Goal: Task Accomplishment & Management: Manage account settings

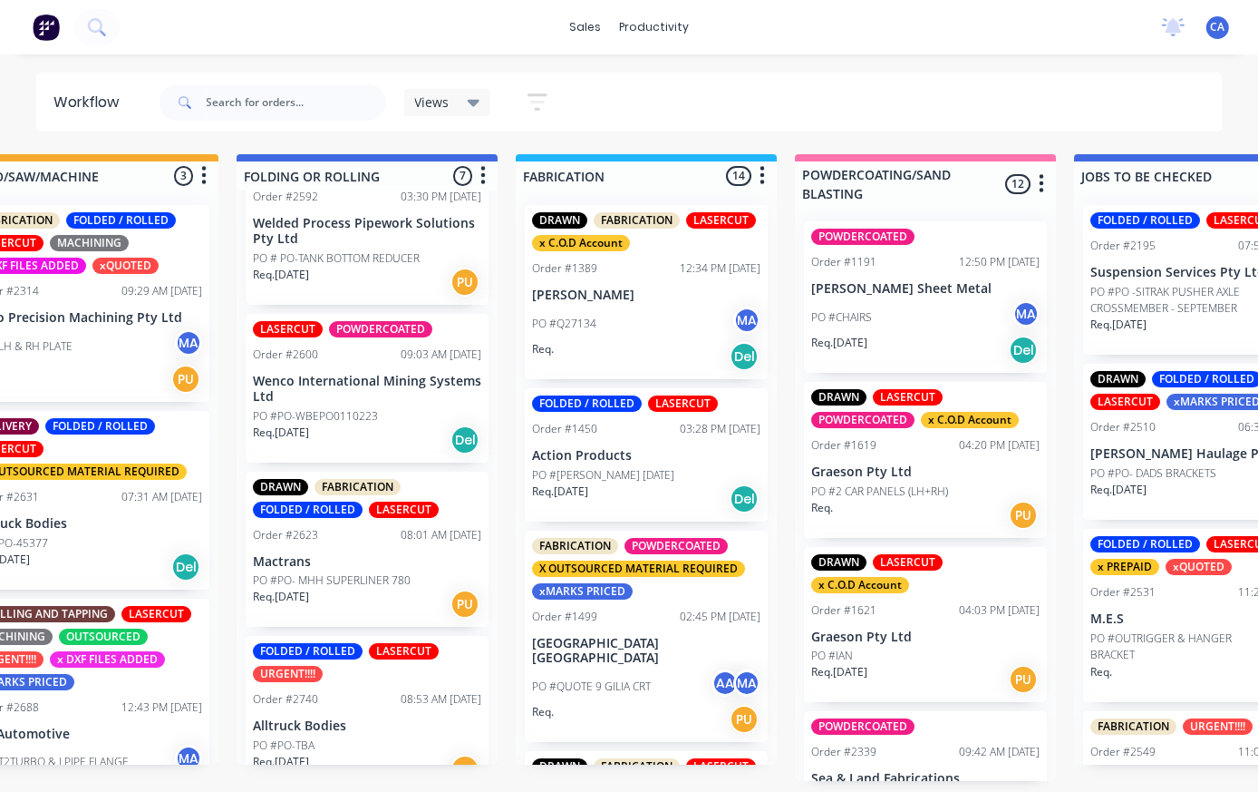
scroll to position [0, 918]
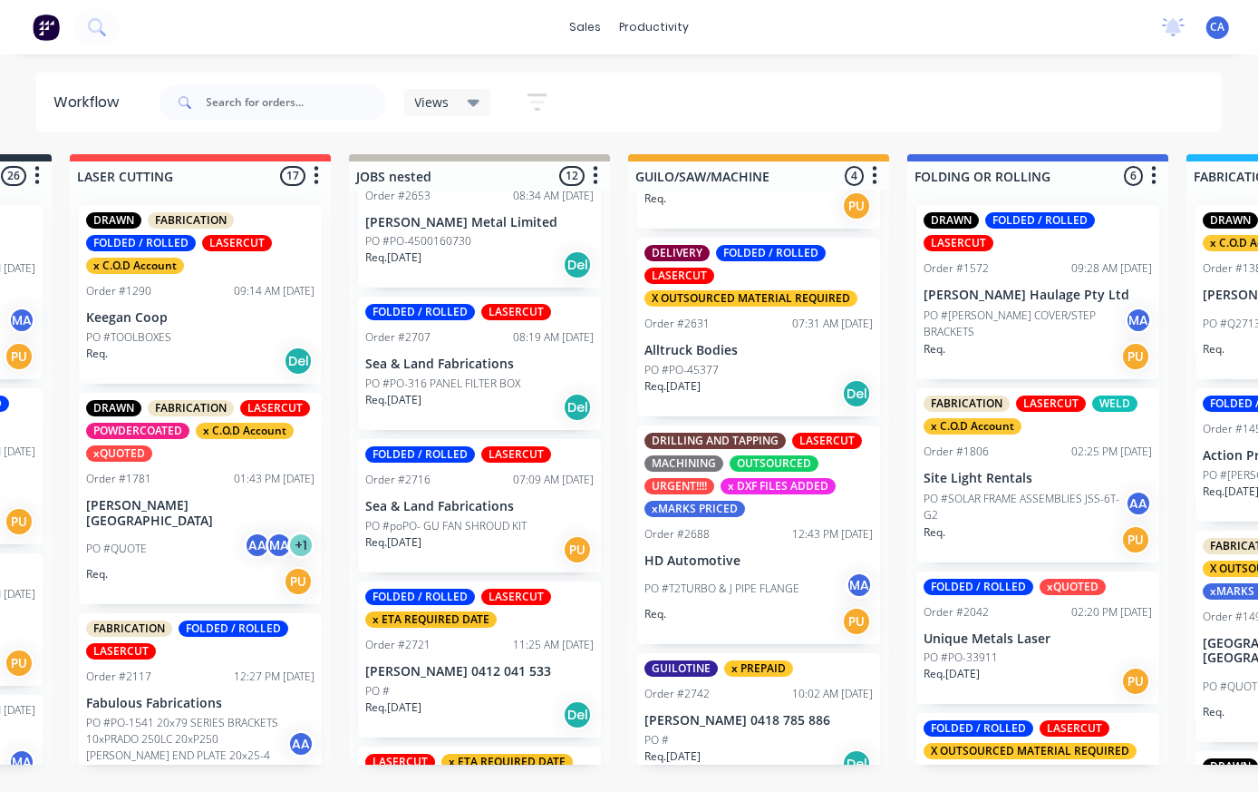
scroll to position [171, 0]
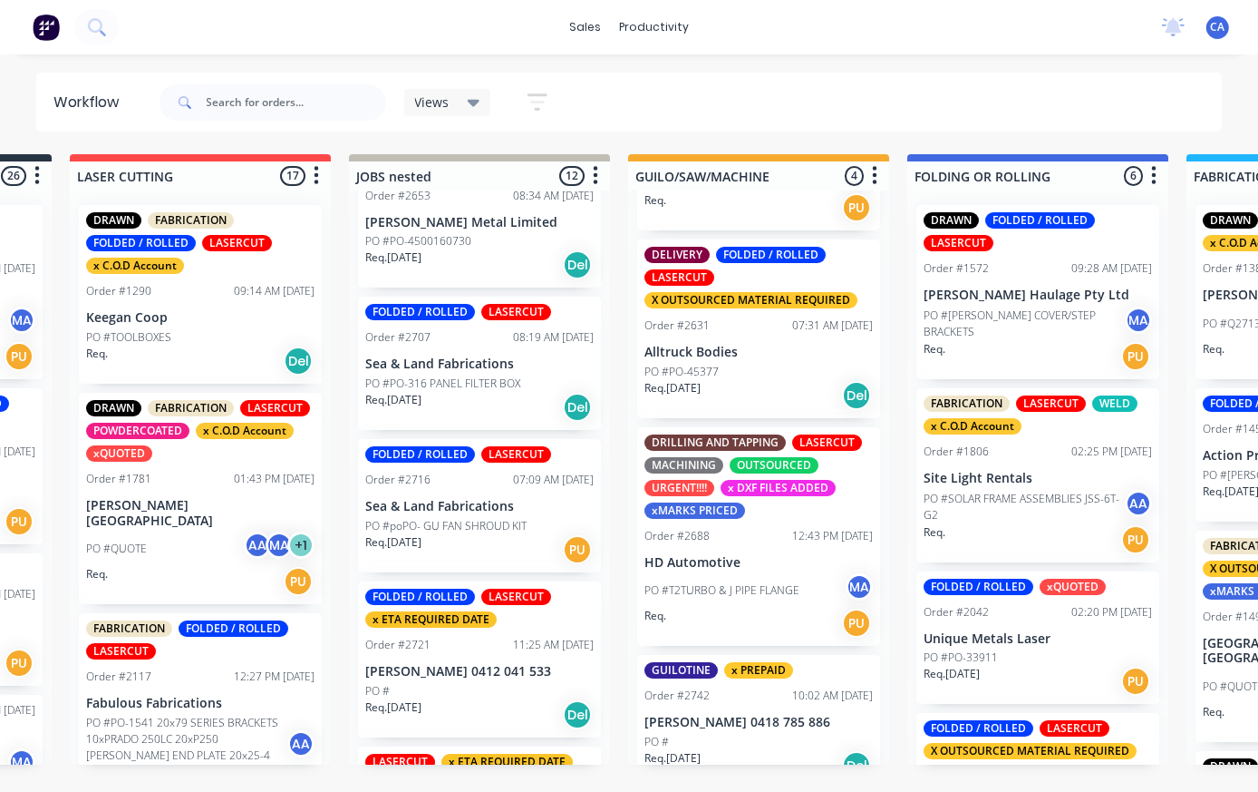
click at [789, 720] on p "[PERSON_NAME] 0418 785 886" at bounding box center [759, 721] width 228 height 15
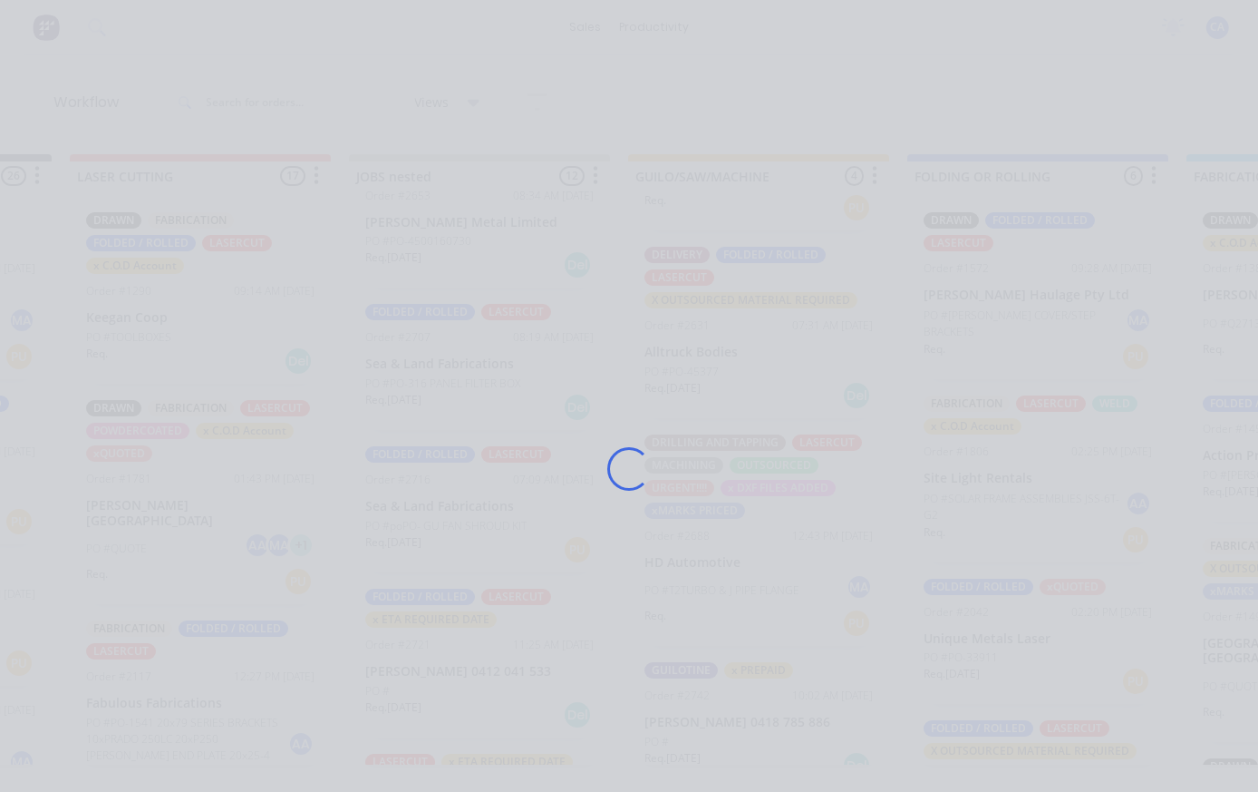
click at [789, 720] on div "Loading..." at bounding box center [630, 469] width 1062 height 792
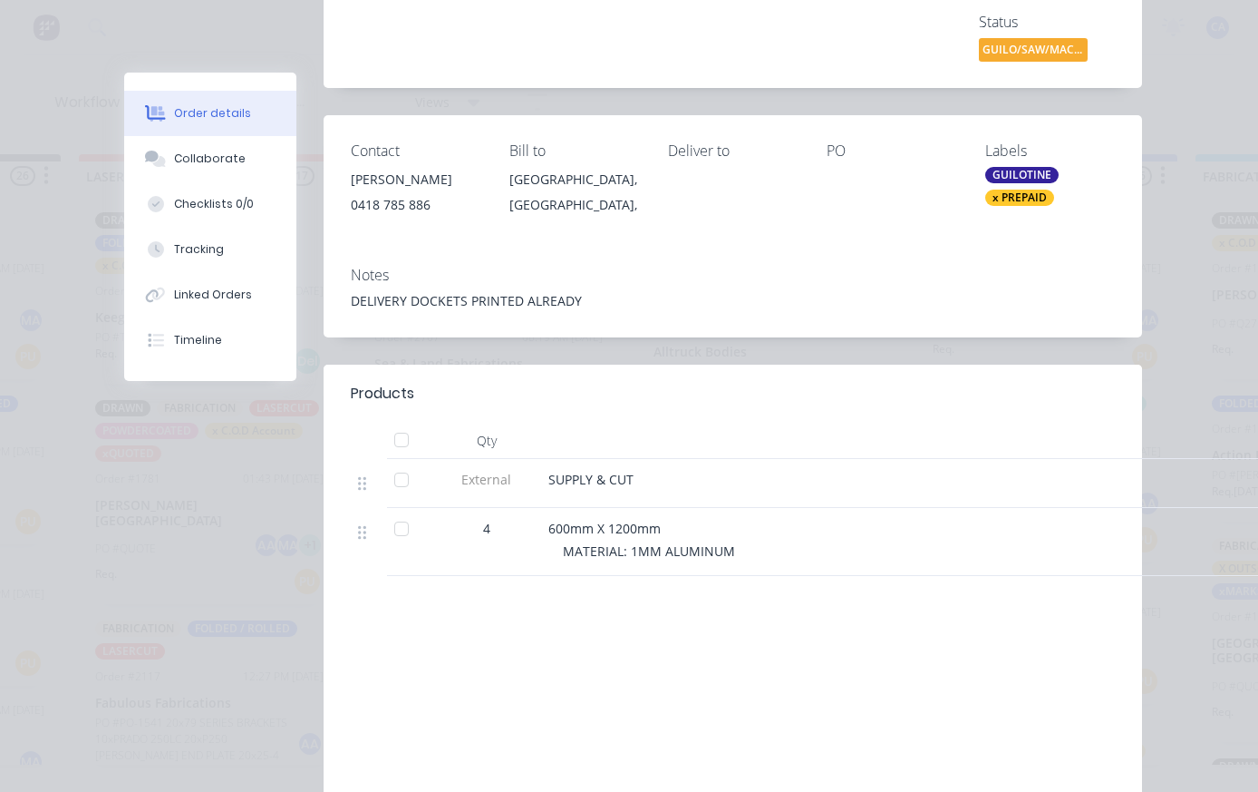
scroll to position [282, 0]
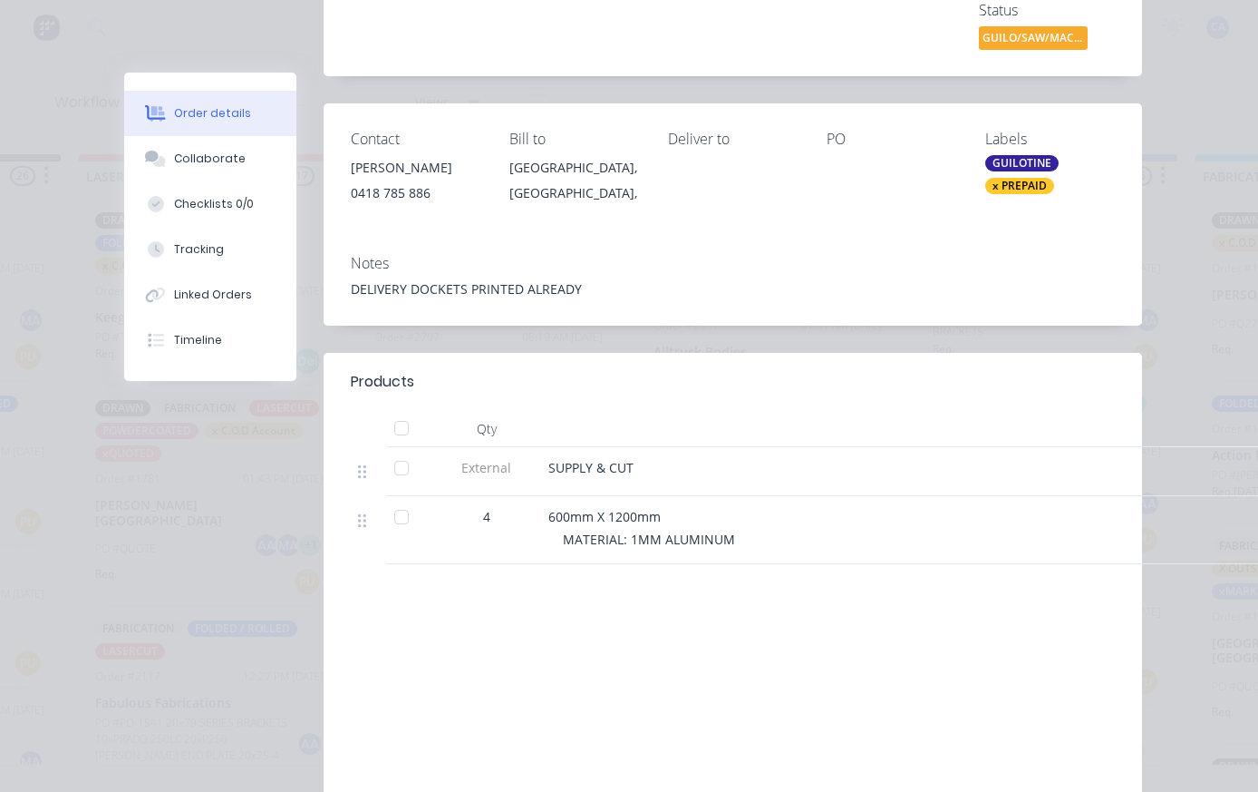
click at [201, 160] on div "Collaborate" at bounding box center [210, 159] width 72 height 16
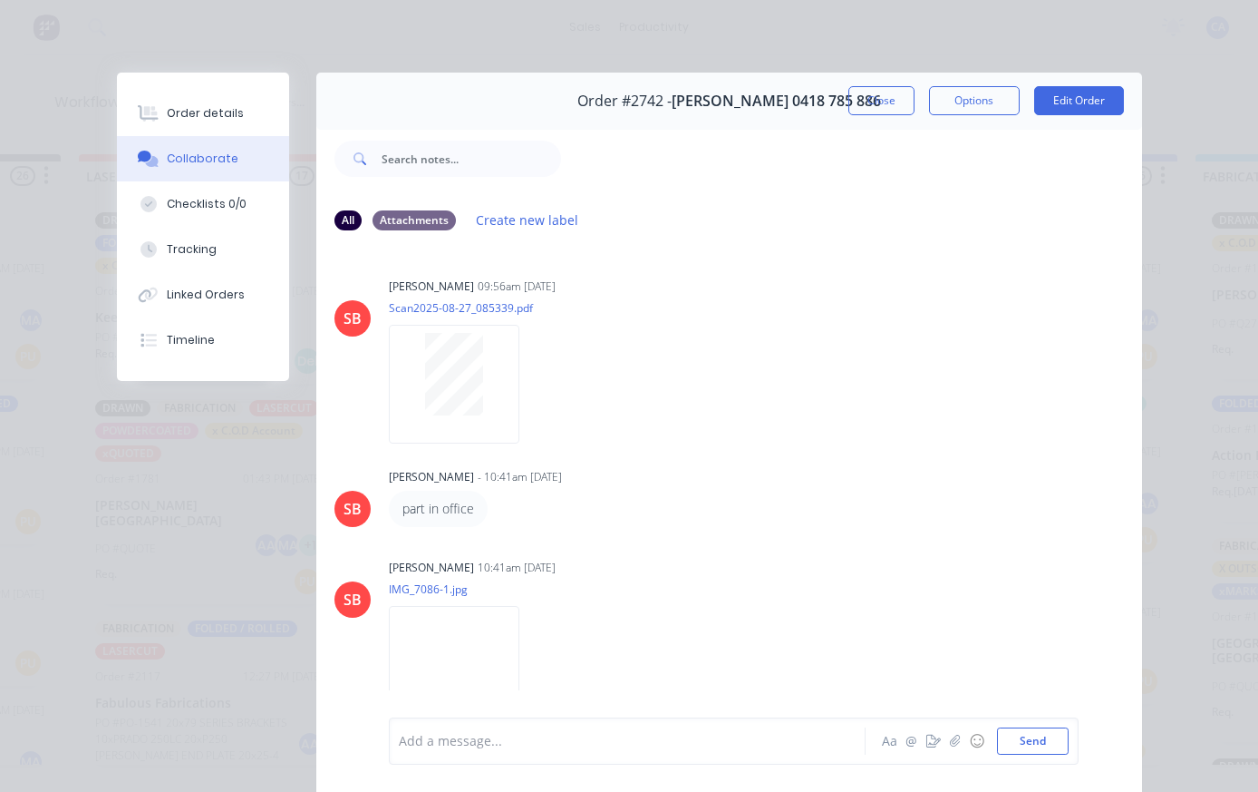
scroll to position [0, 0]
click at [256, 129] on button "Order details" at bounding box center [203, 113] width 172 height 45
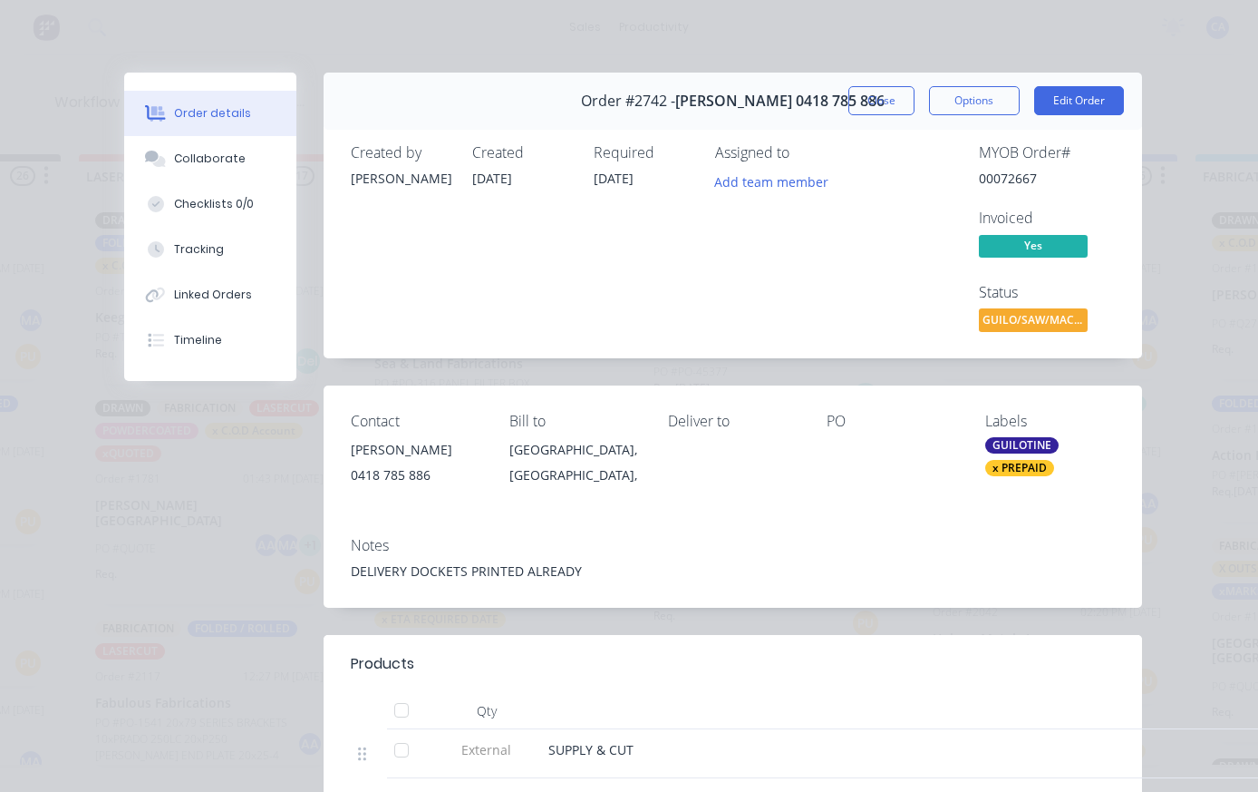
click at [186, 170] on button "Collaborate" at bounding box center [210, 158] width 172 height 45
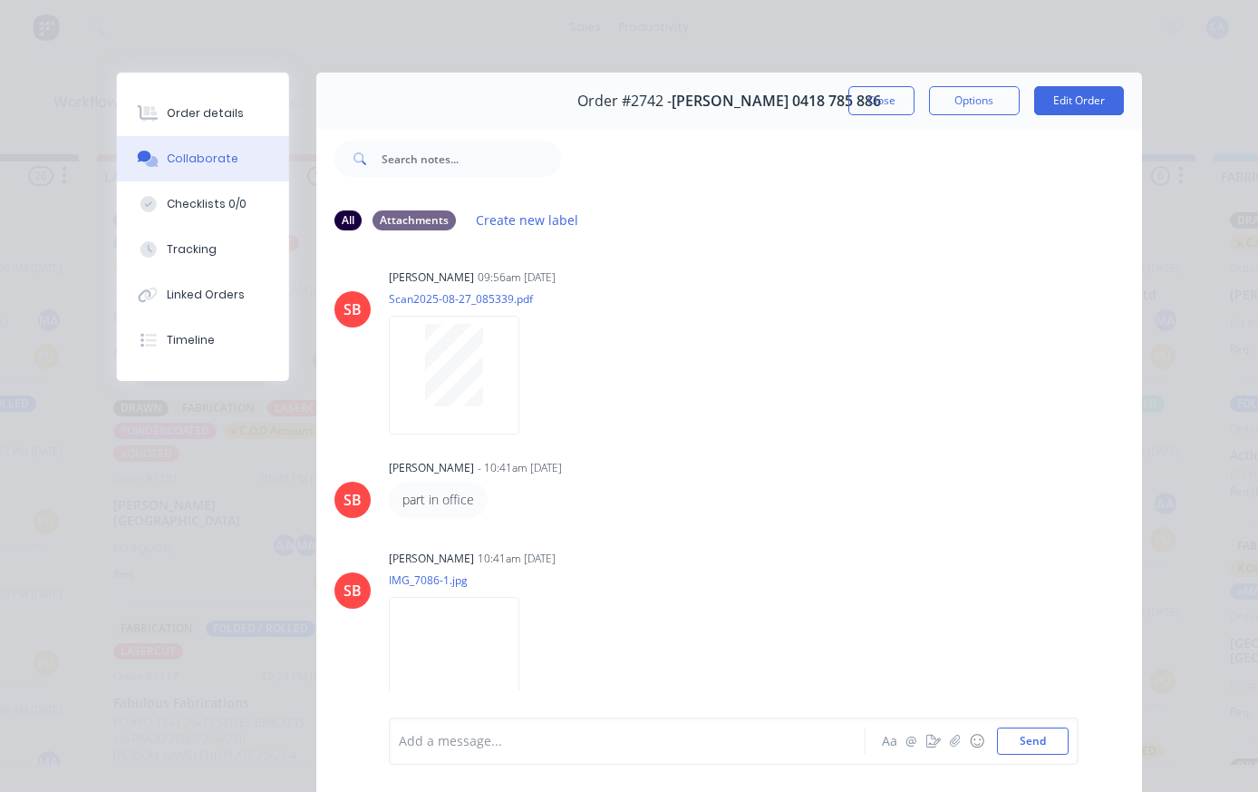
scroll to position [8, 0]
click at [183, 103] on button "Order details" at bounding box center [203, 113] width 172 height 45
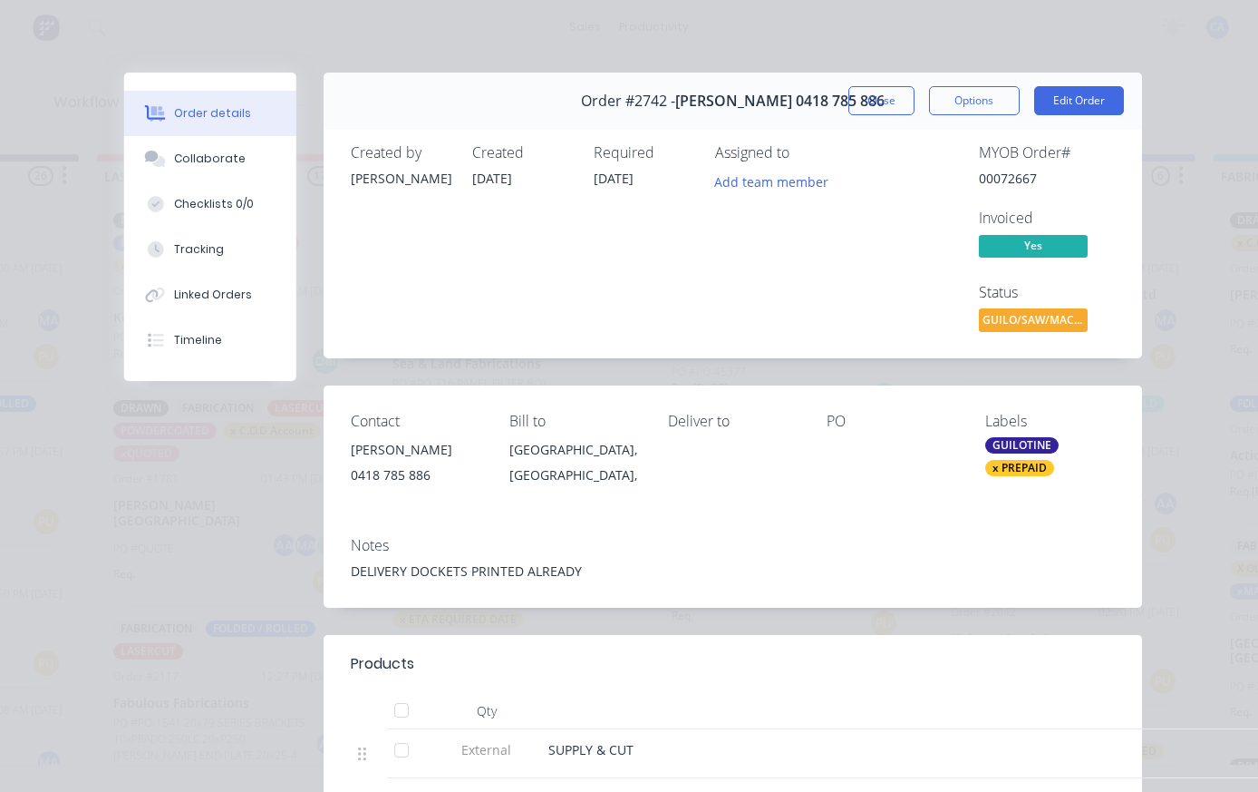
scroll to position [0, 0]
click at [251, 160] on button "Collaborate" at bounding box center [210, 158] width 172 height 45
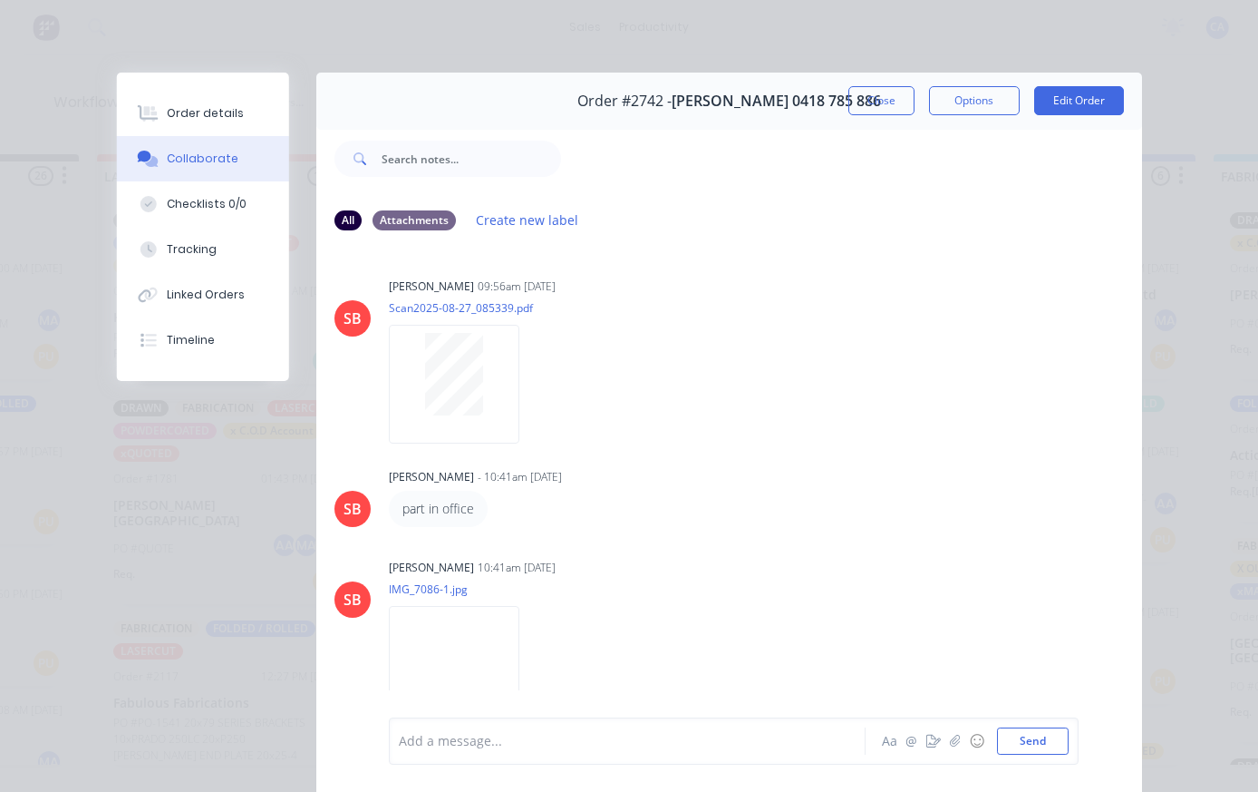
click at [230, 112] on div "Order details" at bounding box center [205, 113] width 77 height 16
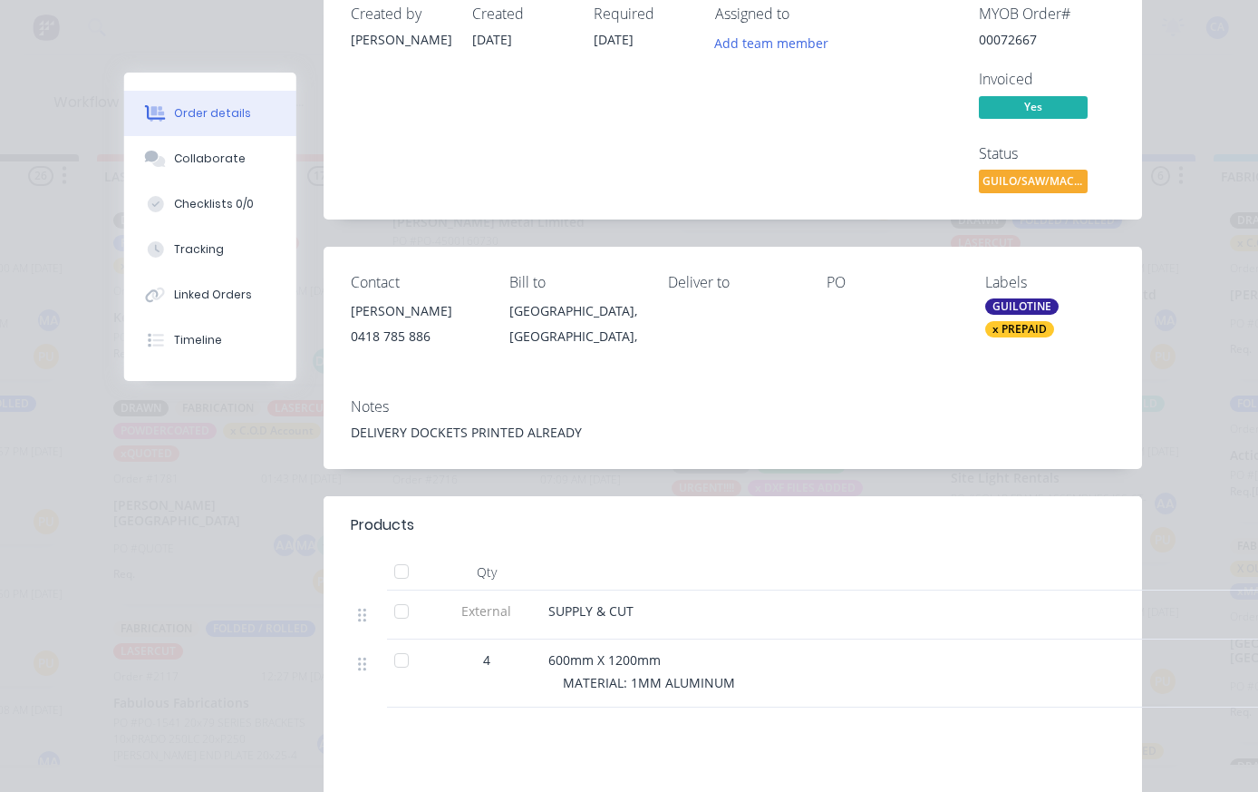
scroll to position [134, 0]
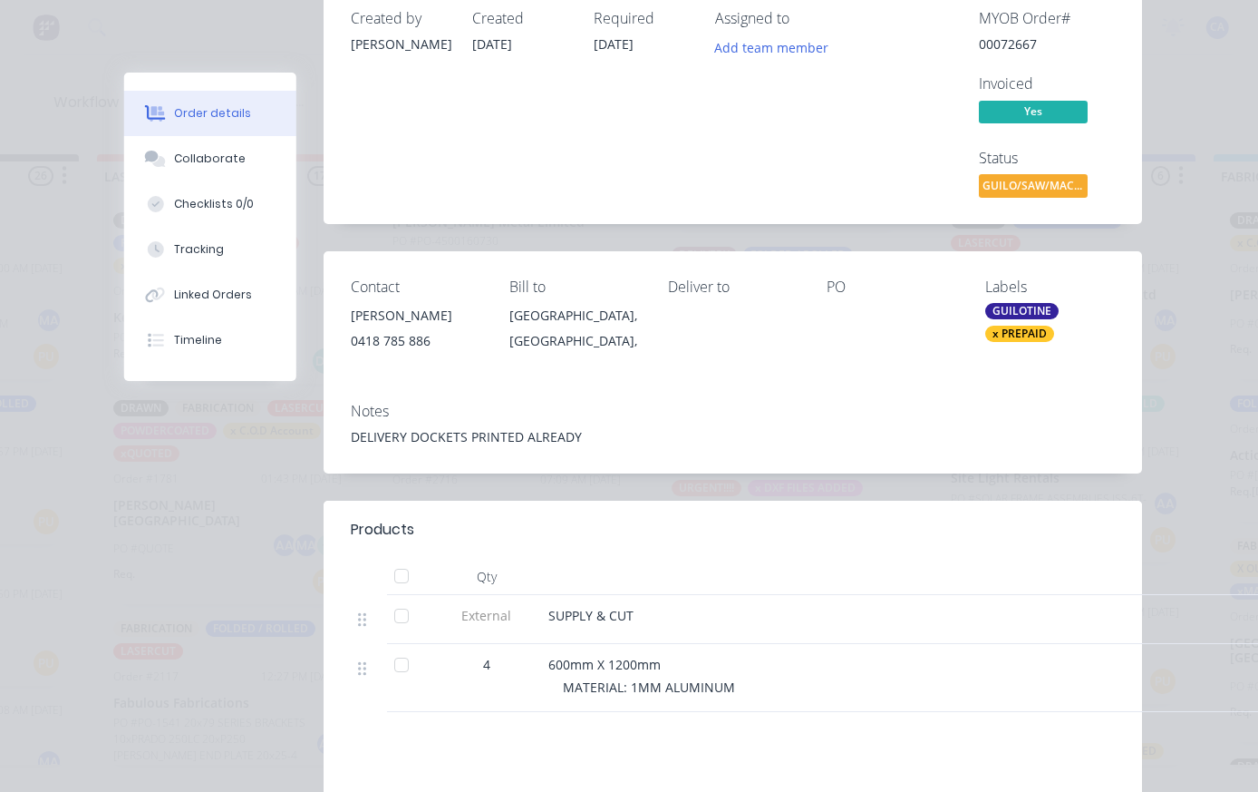
click at [246, 179] on button "Collaborate" at bounding box center [210, 158] width 172 height 45
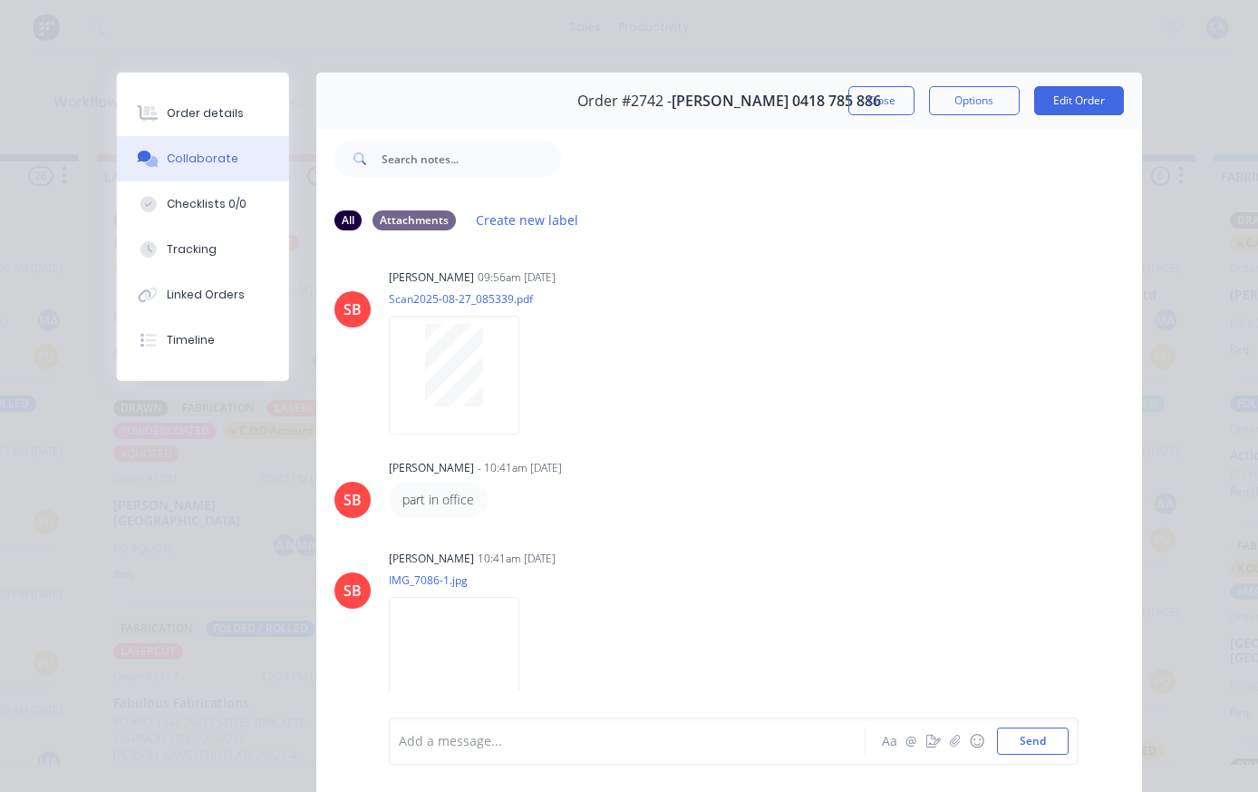
scroll to position [8, 0]
click at [0, 0] on button "button" at bounding box center [0, 0] width 0 height 0
click at [467, 672] on img at bounding box center [454, 656] width 131 height 119
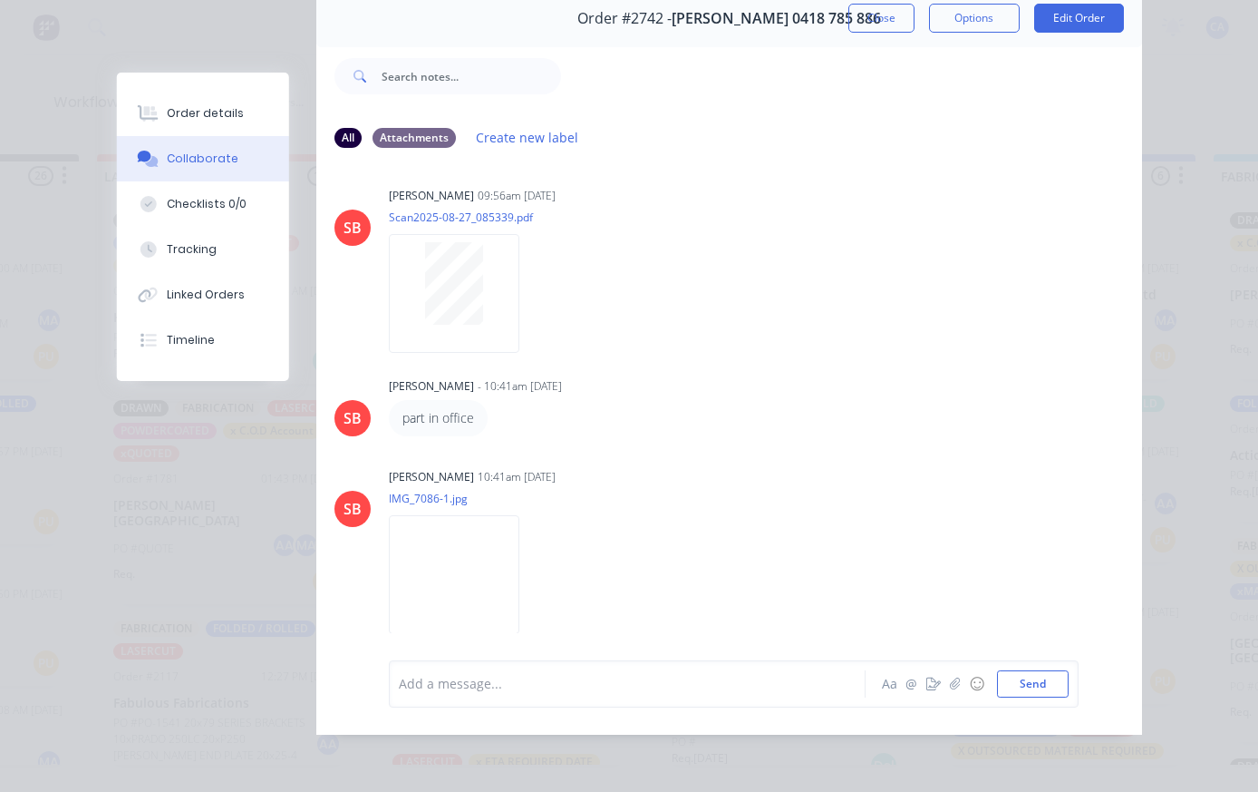
scroll to position [117, 0]
click at [0, 0] on button "button" at bounding box center [0, 0] width 0 height 0
click at [717, 469] on div "[PERSON_NAME] 10:41am [DATE]" at bounding box center [616, 477] width 454 height 16
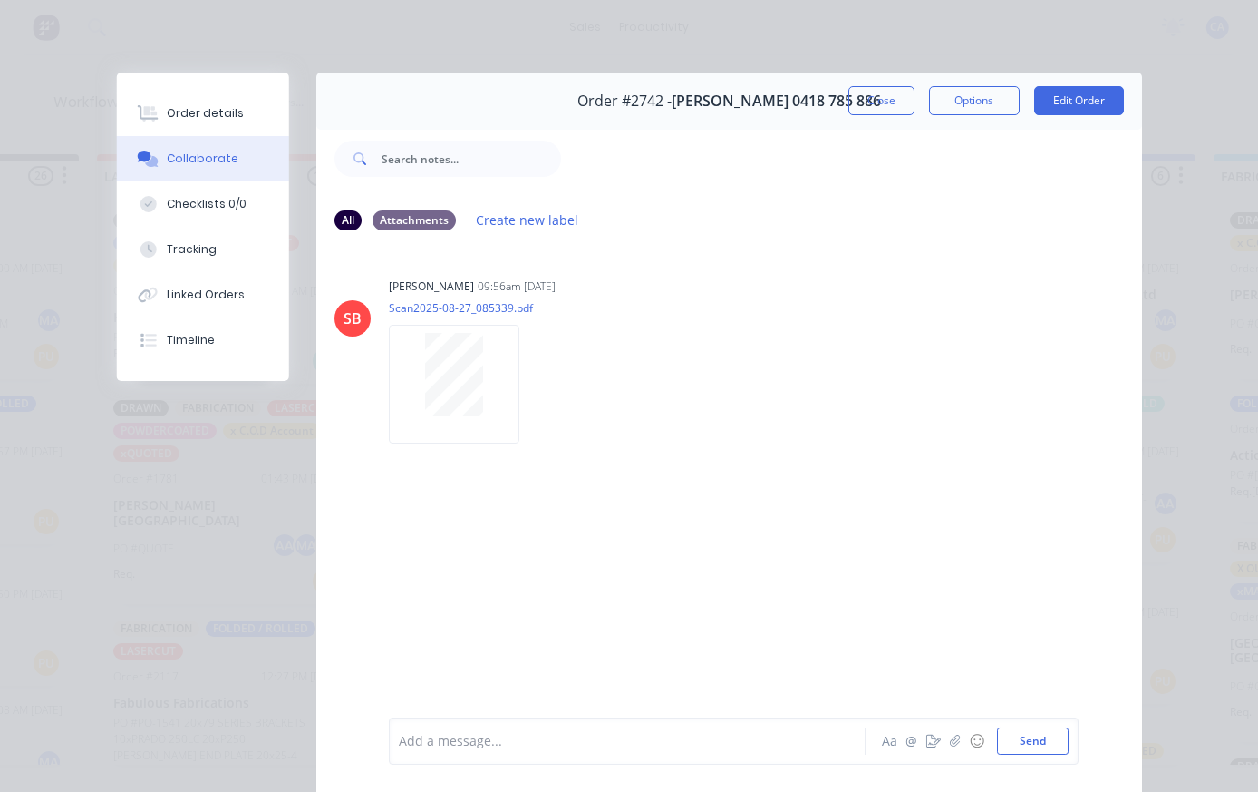
scroll to position [0, 0]
click at [959, 738] on icon "button" at bounding box center [954, 740] width 11 height 13
click at [1043, 744] on button "Send" at bounding box center [1033, 740] width 72 height 27
